Goal: Task Accomplishment & Management: Manage account settings

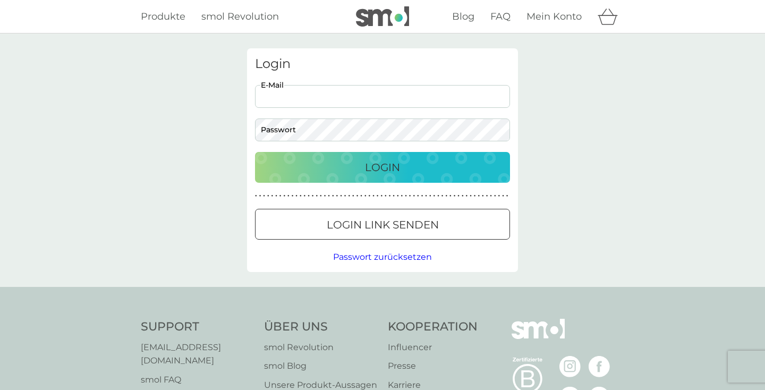
type input "[EMAIL_ADDRESS][DOMAIN_NAME]"
click at [377, 171] on p "Login" at bounding box center [382, 167] width 35 height 17
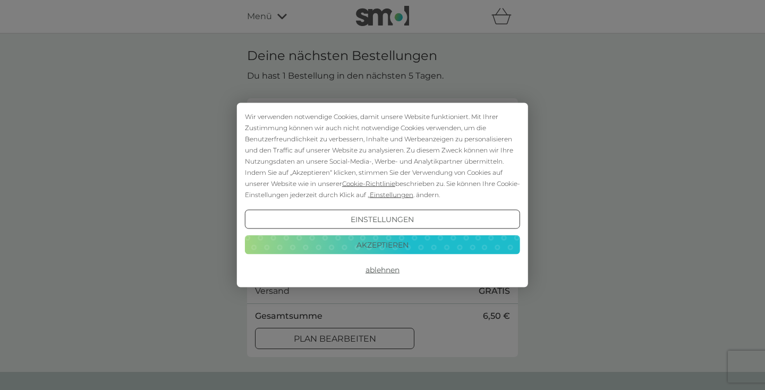
click at [399, 249] on button "Akzeptieren" at bounding box center [382, 244] width 275 height 19
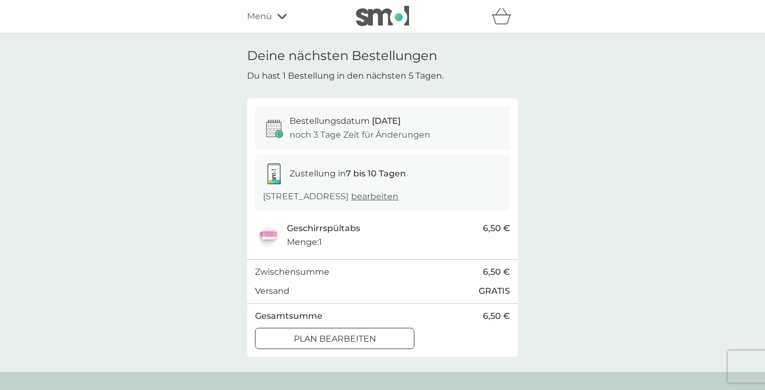
click at [398, 195] on span "bearbeiten" at bounding box center [374, 196] width 47 height 10
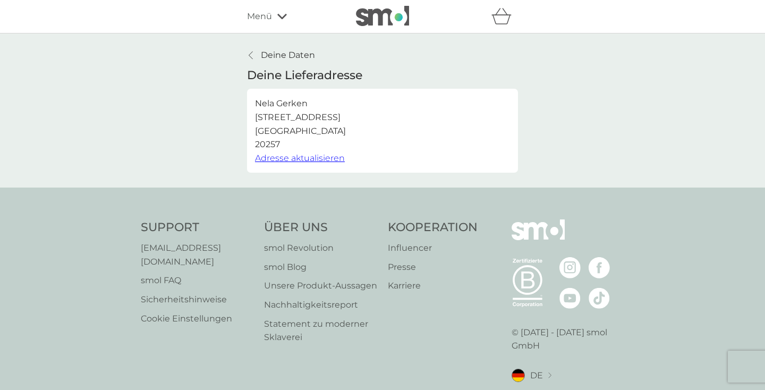
click at [256, 53] on link "Deine Daten" at bounding box center [281, 55] width 68 height 14
click at [253, 53] on div at bounding box center [250, 55] width 7 height 8
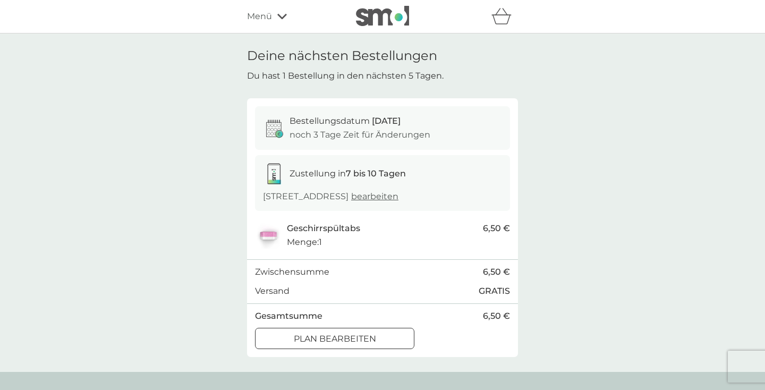
click at [361, 335] on p "Plan bearbeiten" at bounding box center [335, 339] width 82 height 14
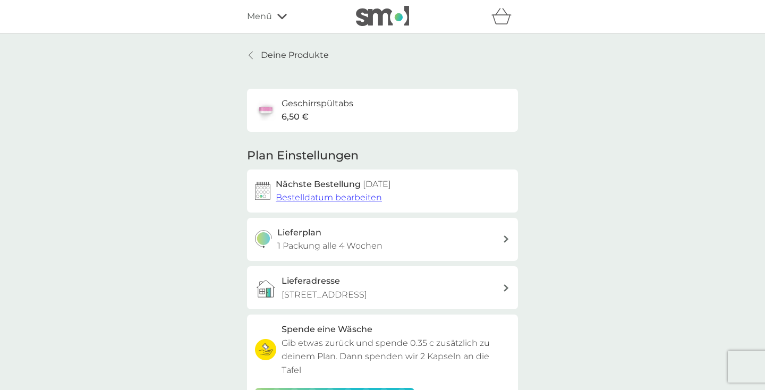
scroll to position [7, 0]
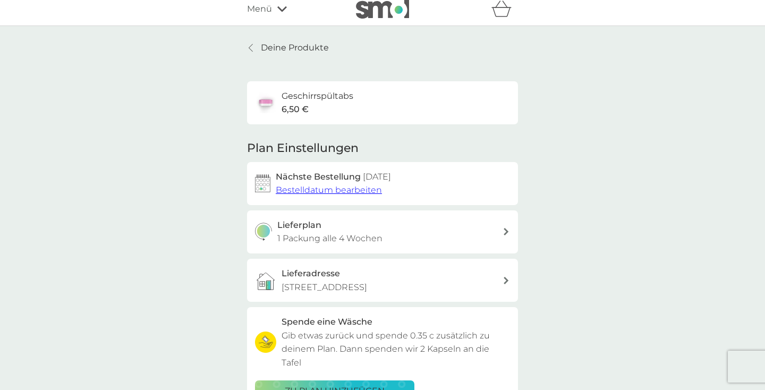
click at [346, 188] on span "Bestelldatum bearbeiten" at bounding box center [329, 190] width 106 height 10
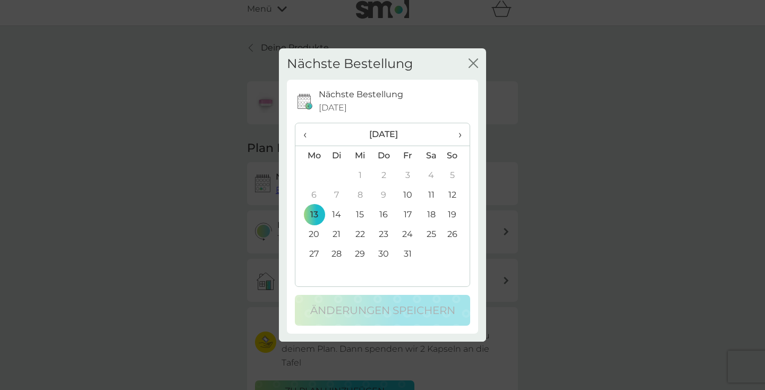
click at [408, 194] on td "10" at bounding box center [408, 195] width 24 height 20
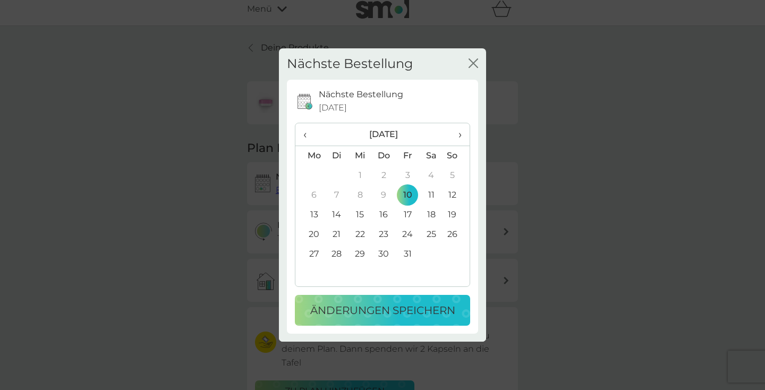
click at [383, 314] on p "Änderungen speichern" at bounding box center [382, 310] width 145 height 17
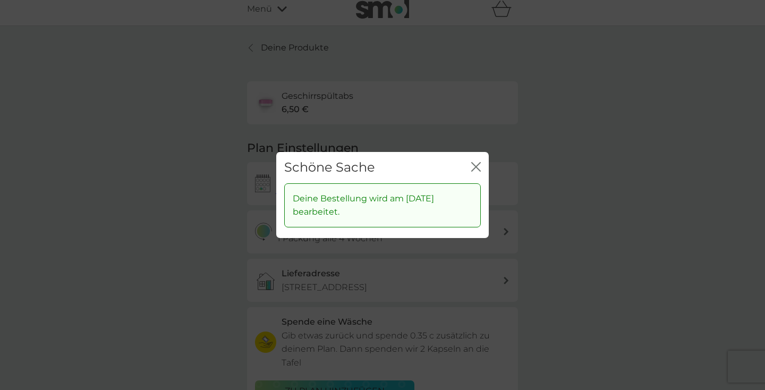
click at [478, 166] on icon "Schließen" at bounding box center [476, 167] width 10 height 10
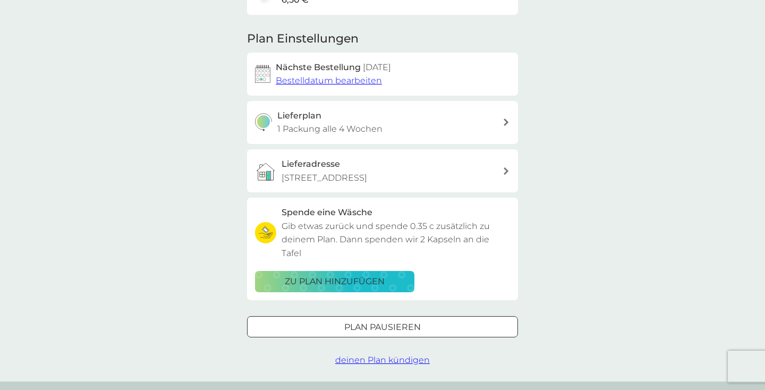
scroll to position [149, 0]
